Goal: Task Accomplishment & Management: Manage account settings

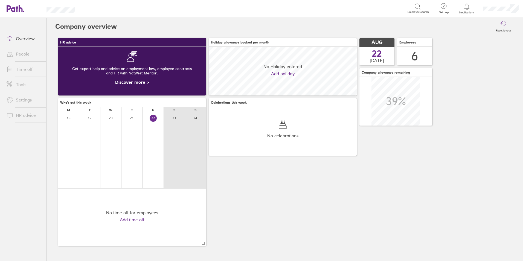
scroll to position [49, 49]
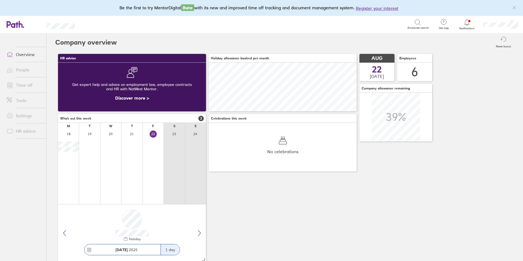
click at [21, 70] on link "People" at bounding box center [24, 69] width 44 height 11
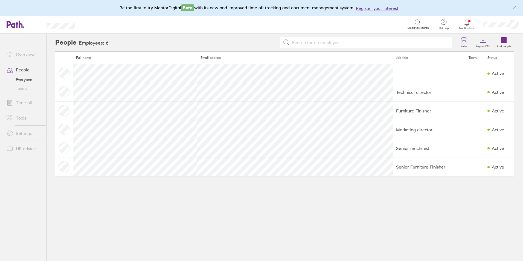
click at [20, 102] on link "Time off" at bounding box center [24, 102] width 44 height 11
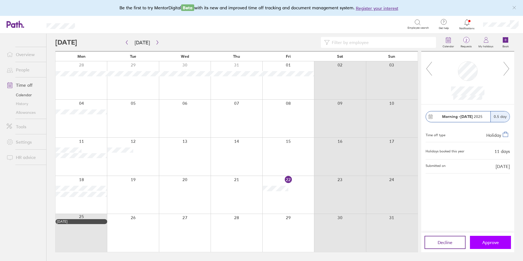
click at [485, 243] on span "Approve" at bounding box center [490, 242] width 17 height 5
click at [279, 202] on div at bounding box center [288, 195] width 52 height 38
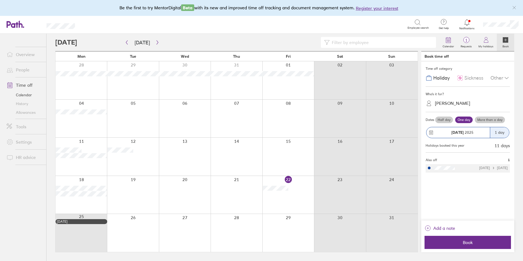
click at [433, 127] on div "22 Aug 2025" at bounding box center [457, 132] width 63 height 11
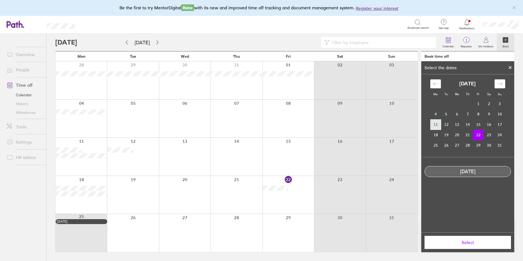
click at [435, 123] on td "11" at bounding box center [435, 124] width 11 height 10
click at [478, 136] on td "22" at bounding box center [478, 135] width 11 height 10
click at [460, 244] on span "Select" at bounding box center [467, 242] width 79 height 5
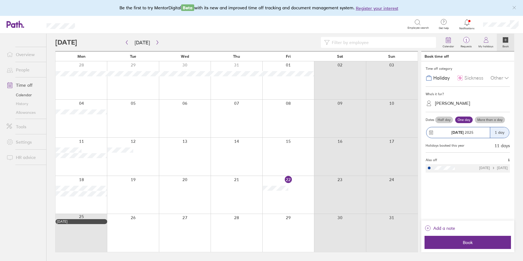
click at [442, 119] on label "Half day" at bounding box center [444, 119] width 18 height 7
click at [0, 0] on input "Half day" at bounding box center [0, 0] width 0 height 0
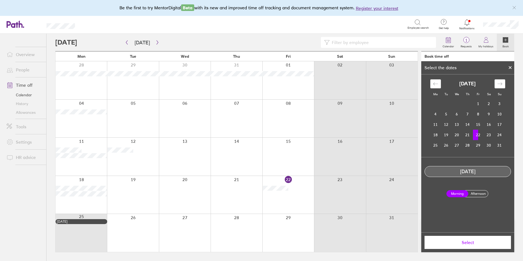
click at [464, 246] on button "Select" at bounding box center [467, 242] width 86 height 13
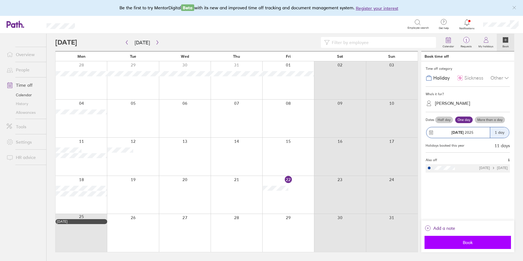
click at [463, 244] on span "Book" at bounding box center [467, 242] width 79 height 5
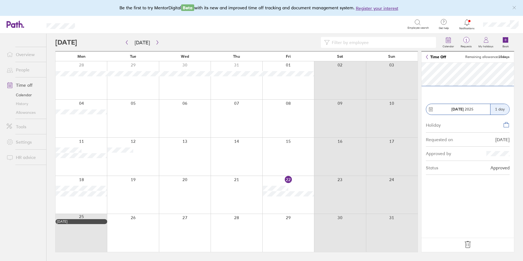
click at [468, 246] on icon at bounding box center [467, 244] width 9 height 9
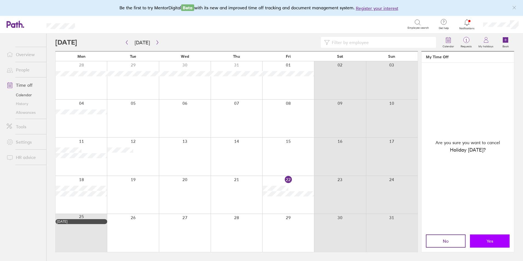
click at [483, 241] on button "Yes" at bounding box center [490, 240] width 40 height 13
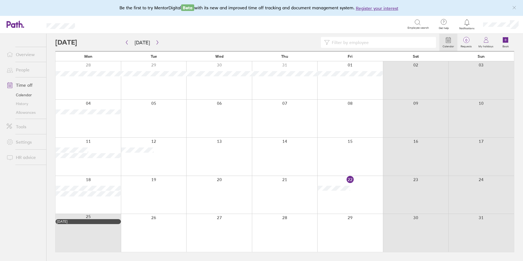
click at [358, 202] on div at bounding box center [350, 195] width 66 height 38
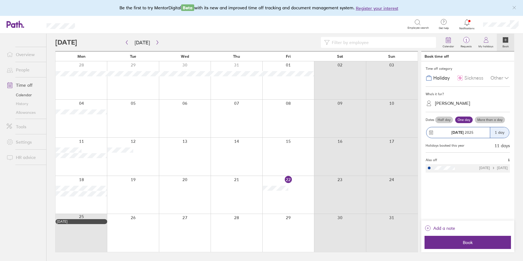
click at [434, 127] on div "22 Aug 2025" at bounding box center [457, 132] width 63 height 11
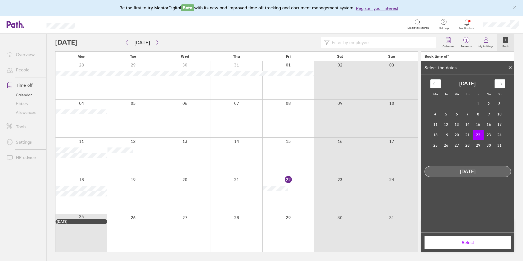
click at [475, 135] on td "22" at bounding box center [478, 135] width 11 height 10
click at [476, 134] on td "22" at bounding box center [478, 135] width 11 height 10
click at [511, 68] on icon at bounding box center [510, 67] width 4 height 3
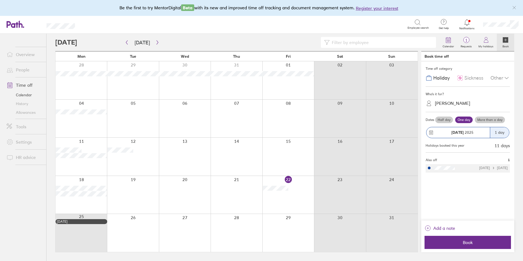
click at [443, 118] on label "Half day" at bounding box center [444, 119] width 18 height 7
click at [0, 0] on input "Half day" at bounding box center [0, 0] width 0 height 0
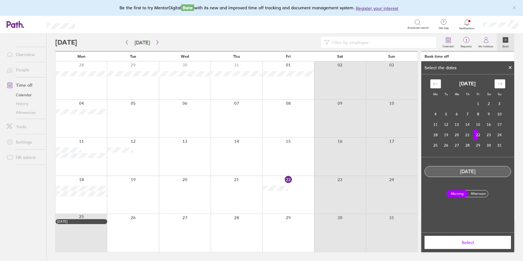
click at [468, 242] on span "Select" at bounding box center [467, 242] width 79 height 5
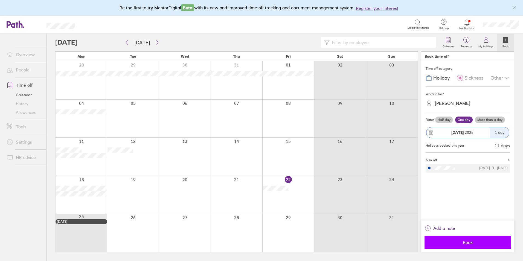
click at [463, 240] on span "Book" at bounding box center [467, 242] width 79 height 5
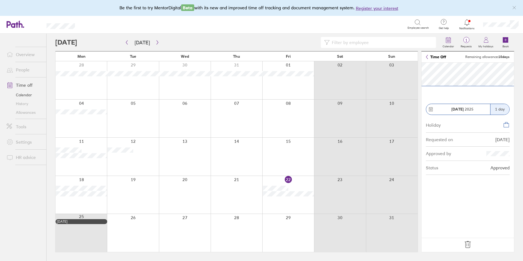
click at [468, 243] on icon at bounding box center [467, 244] width 9 height 9
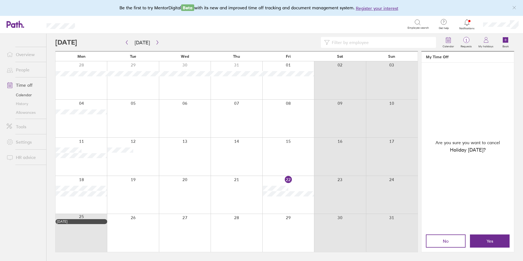
click at [481, 242] on button "Yes" at bounding box center [490, 240] width 40 height 13
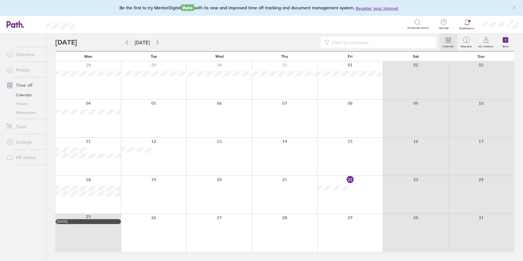
click at [342, 199] on div at bounding box center [350, 195] width 66 height 38
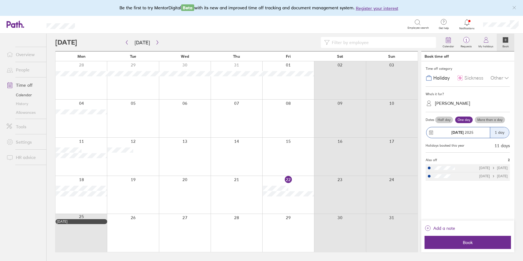
click at [440, 120] on label "Half day" at bounding box center [444, 119] width 18 height 7
click at [0, 0] on input "Half day" at bounding box center [0, 0] width 0 height 0
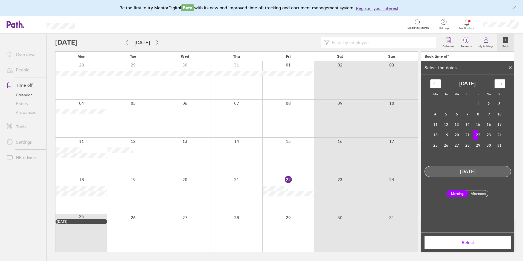
click at [461, 244] on span "Select" at bounding box center [467, 242] width 79 height 5
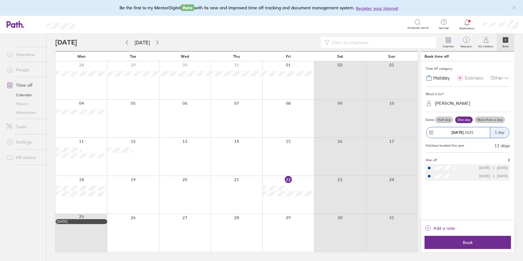
click at [461, 244] on span "Book" at bounding box center [467, 242] width 79 height 5
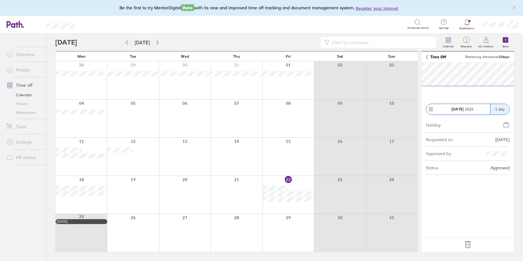
click at [464, 244] on icon at bounding box center [467, 244] width 9 height 9
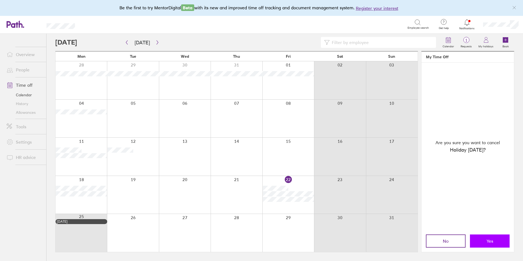
click at [495, 243] on button "Yes" at bounding box center [490, 240] width 40 height 13
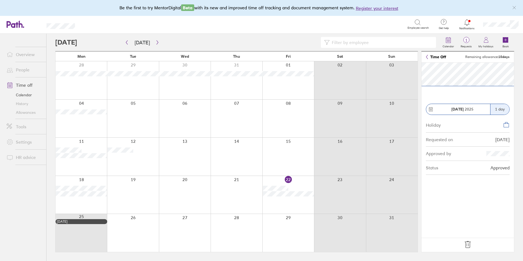
click at [468, 246] on icon at bounding box center [468, 244] width 6 height 7
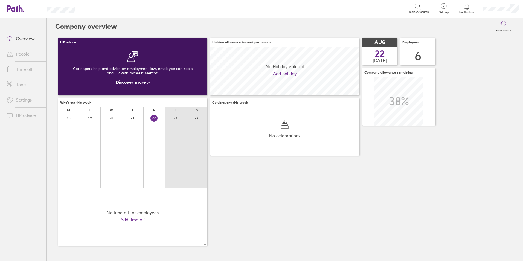
scroll to position [49, 149]
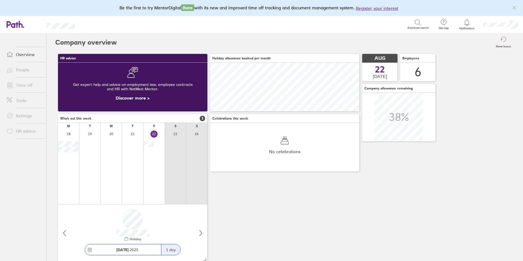
click at [24, 86] on link "Time off" at bounding box center [24, 85] width 44 height 11
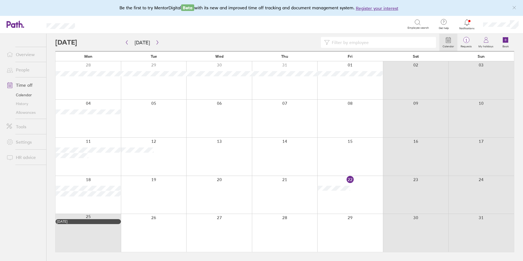
click at [352, 200] on div at bounding box center [350, 195] width 66 height 38
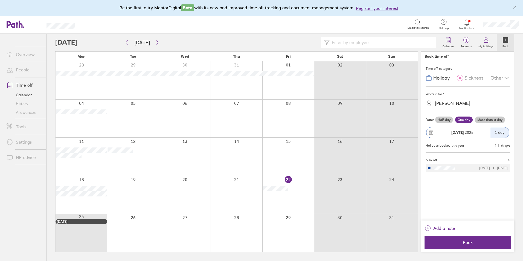
click at [282, 203] on div at bounding box center [288, 195] width 52 height 38
click at [288, 201] on div at bounding box center [288, 195] width 52 height 38
click at [445, 121] on label "Half day" at bounding box center [444, 119] width 18 height 7
click at [0, 0] on input "Half day" at bounding box center [0, 0] width 0 height 0
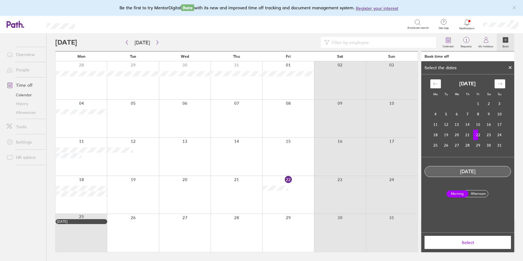
click at [462, 244] on span "Select" at bounding box center [467, 242] width 79 height 5
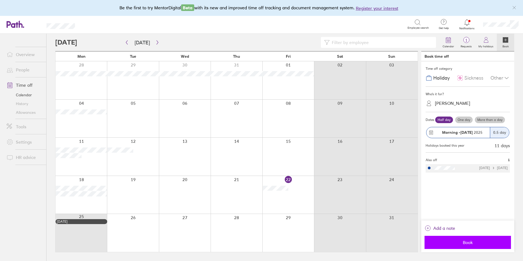
click at [460, 242] on span "Book" at bounding box center [467, 242] width 79 height 5
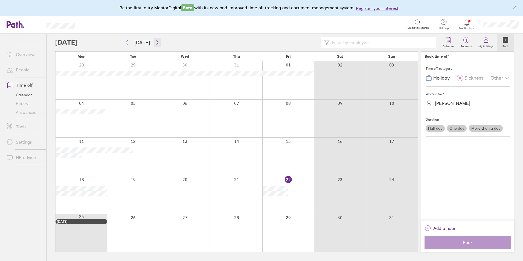
click at [155, 45] on icon "button" at bounding box center [157, 42] width 4 height 4
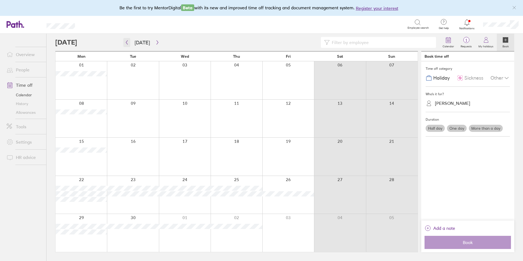
click at [129, 43] on button "button" at bounding box center [126, 42] width 7 height 9
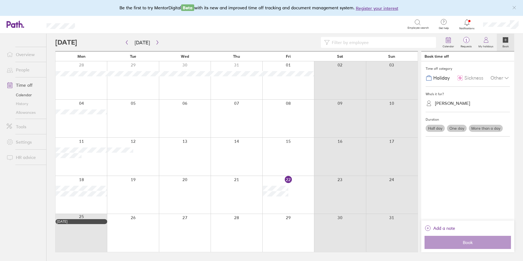
click at [189, 227] on div at bounding box center [185, 233] width 52 height 38
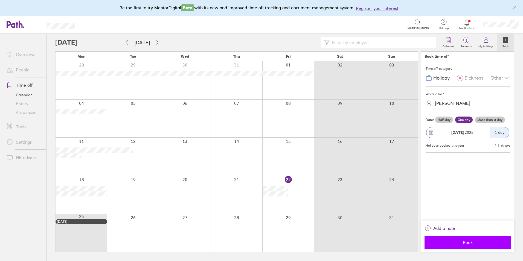
click at [460, 242] on span "Book" at bounding box center [467, 242] width 79 height 5
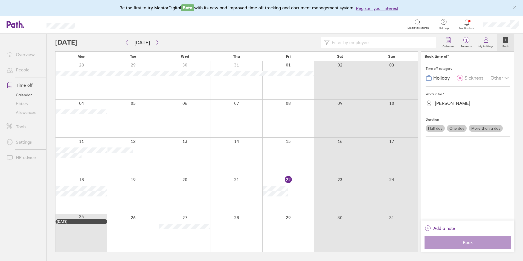
click at [294, 237] on div at bounding box center [288, 233] width 52 height 38
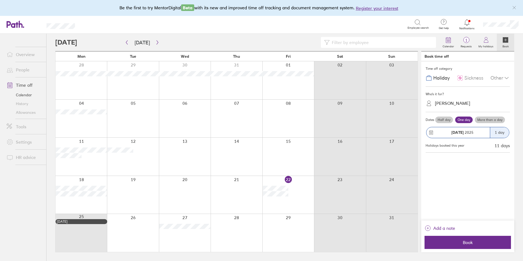
click at [442, 119] on label "Half day" at bounding box center [444, 119] width 18 height 7
click at [0, 0] on input "Half day" at bounding box center [0, 0] width 0 height 0
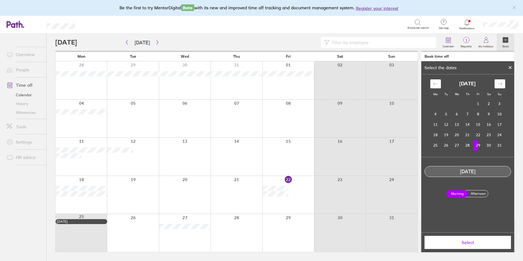
click at [469, 246] on button "Select" at bounding box center [467, 242] width 86 height 13
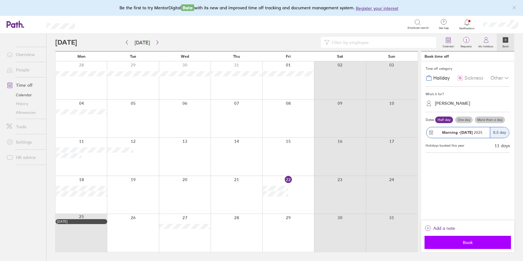
click at [466, 244] on span "Book" at bounding box center [467, 242] width 79 height 5
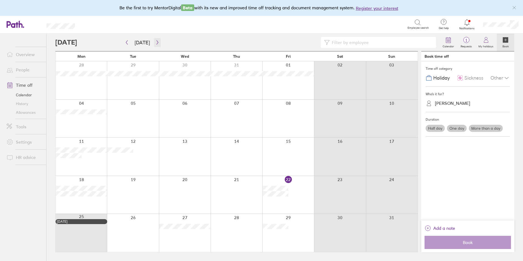
click at [157, 43] on icon "button" at bounding box center [157, 42] width 4 height 4
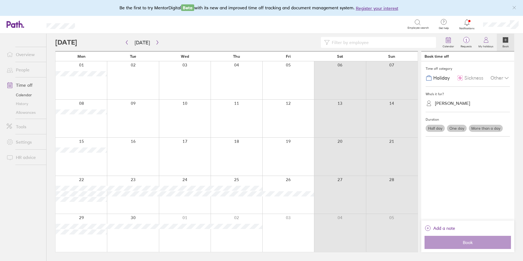
click at [28, 112] on link "Allowances" at bounding box center [24, 112] width 44 height 9
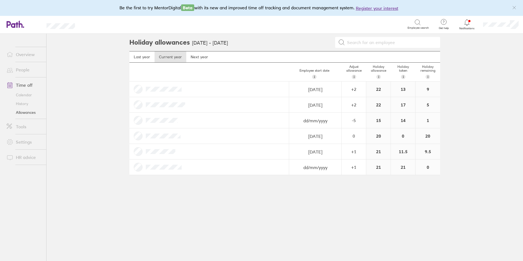
click at [20, 112] on link "Allowances" at bounding box center [24, 112] width 44 height 9
click at [22, 85] on link "Time off" at bounding box center [24, 85] width 44 height 11
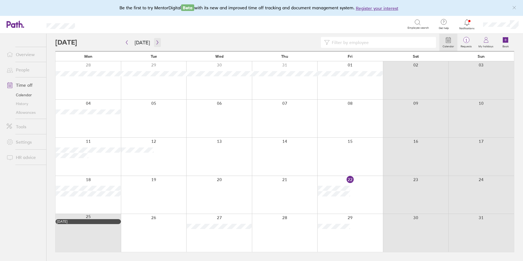
click at [156, 41] on icon "button" at bounding box center [157, 42] width 4 height 4
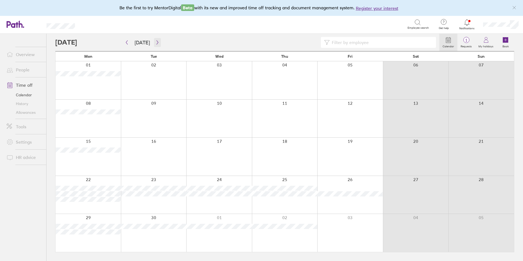
click at [155, 43] on icon "button" at bounding box center [157, 42] width 4 height 4
